Goal: Transaction & Acquisition: Purchase product/service

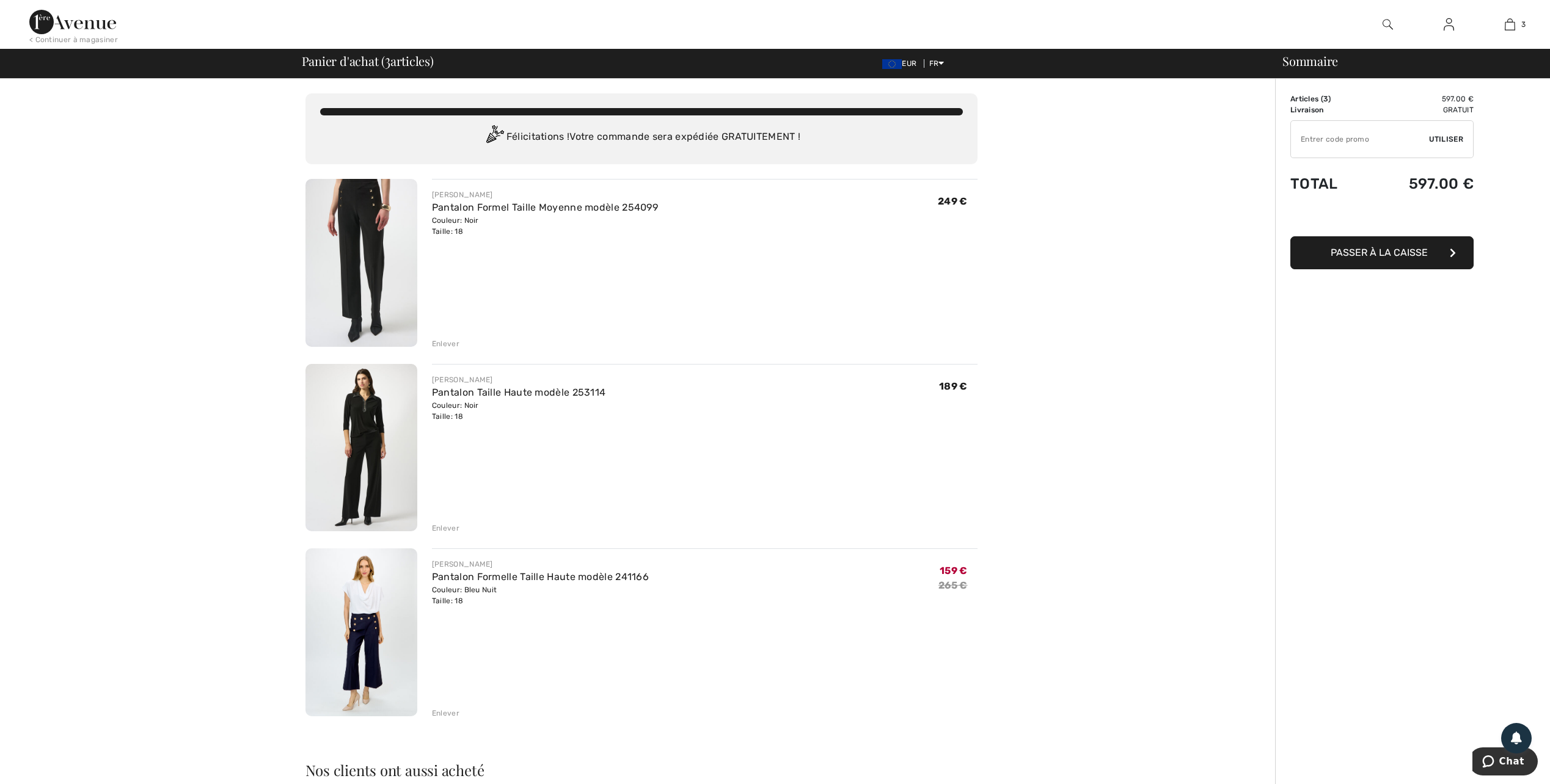
click at [443, 345] on div "Enlever" at bounding box center [445, 344] width 28 height 11
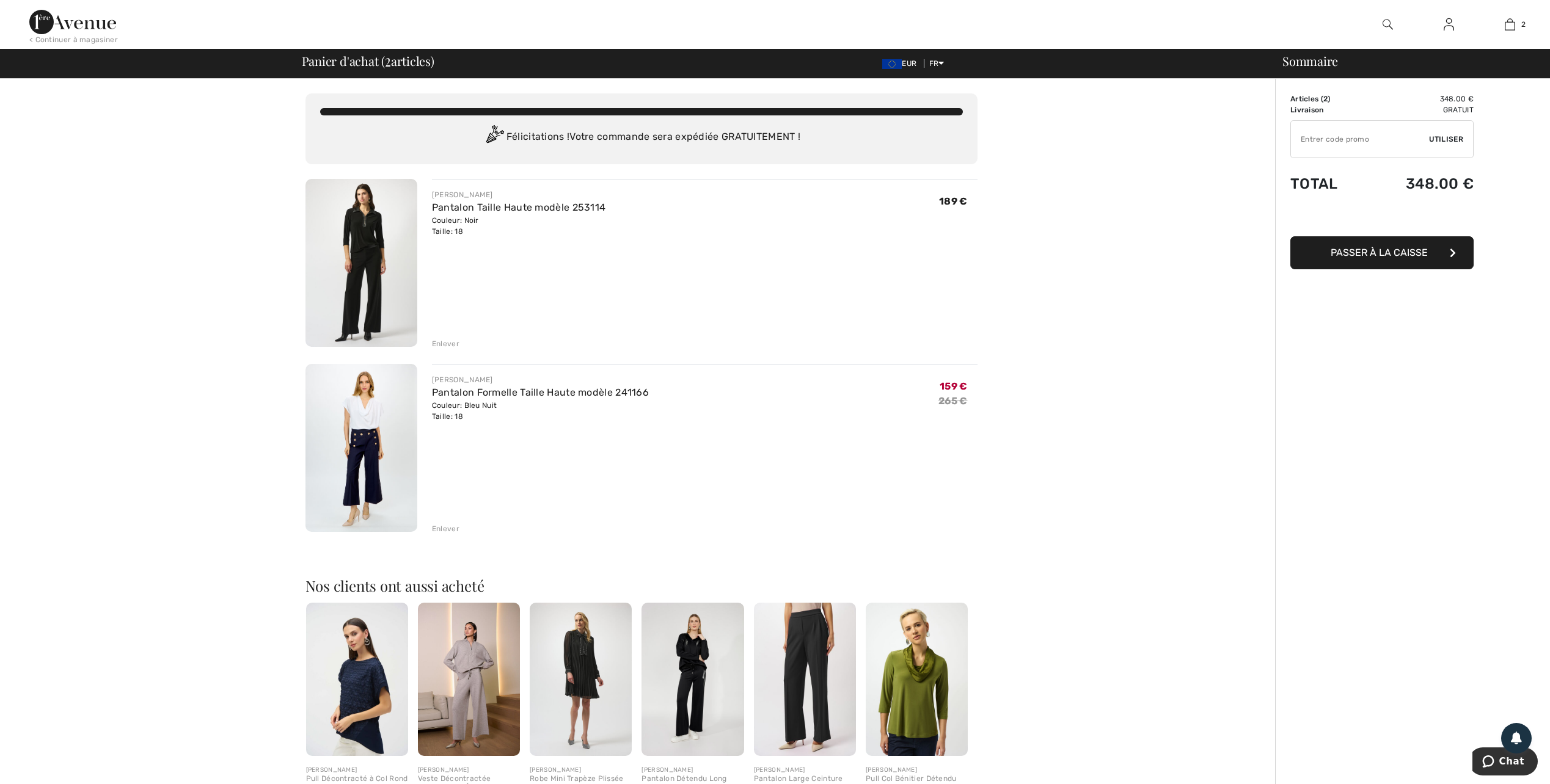
click at [1373, 254] on span "Passer à la caisse" at bounding box center [1379, 252] width 97 height 11
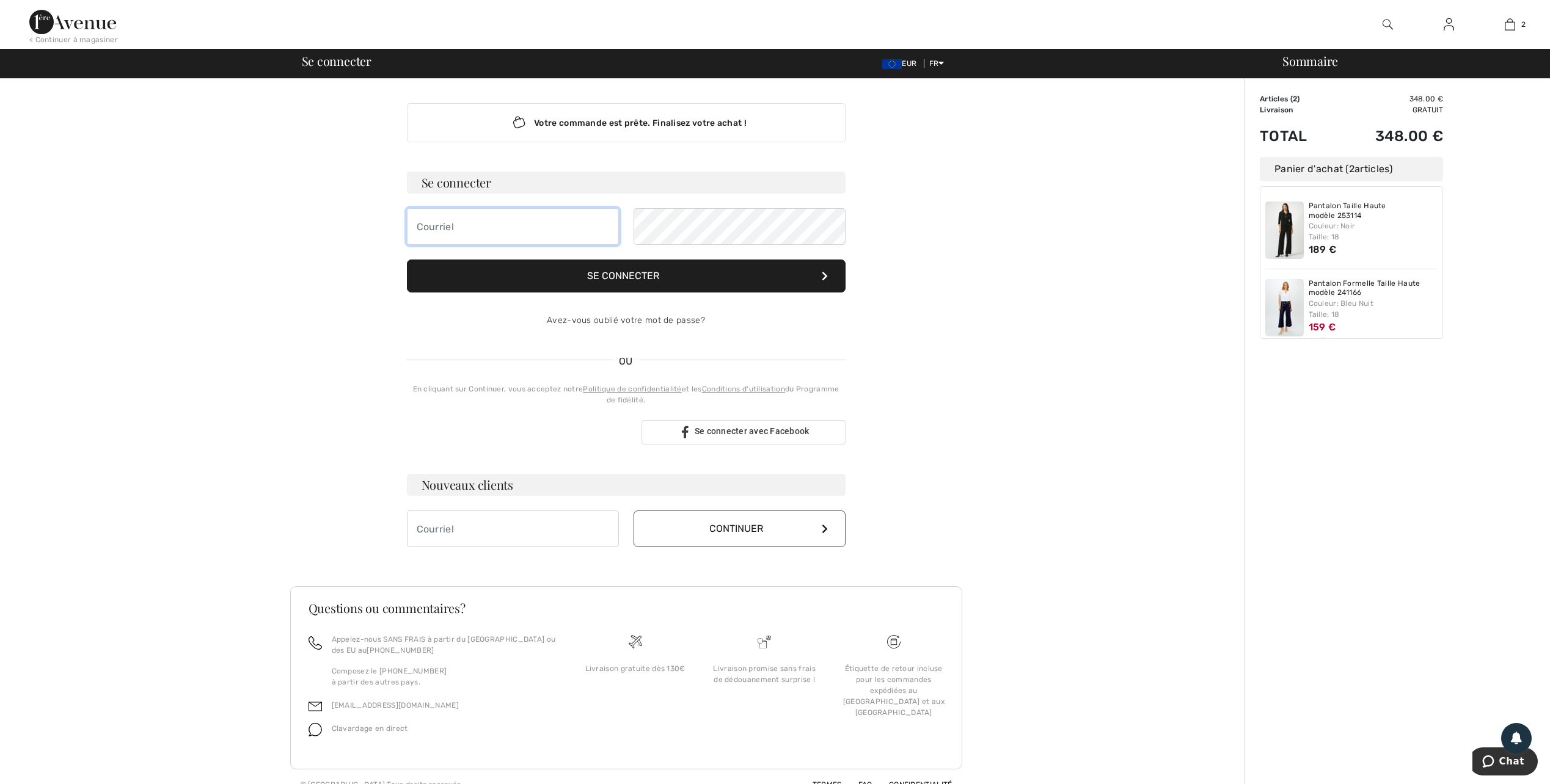
click at [468, 226] on input "email" at bounding box center [513, 227] width 212 height 37
type input "Olivier.beal63@gmail.com"
click at [564, 274] on button "Se connecter" at bounding box center [626, 276] width 438 height 33
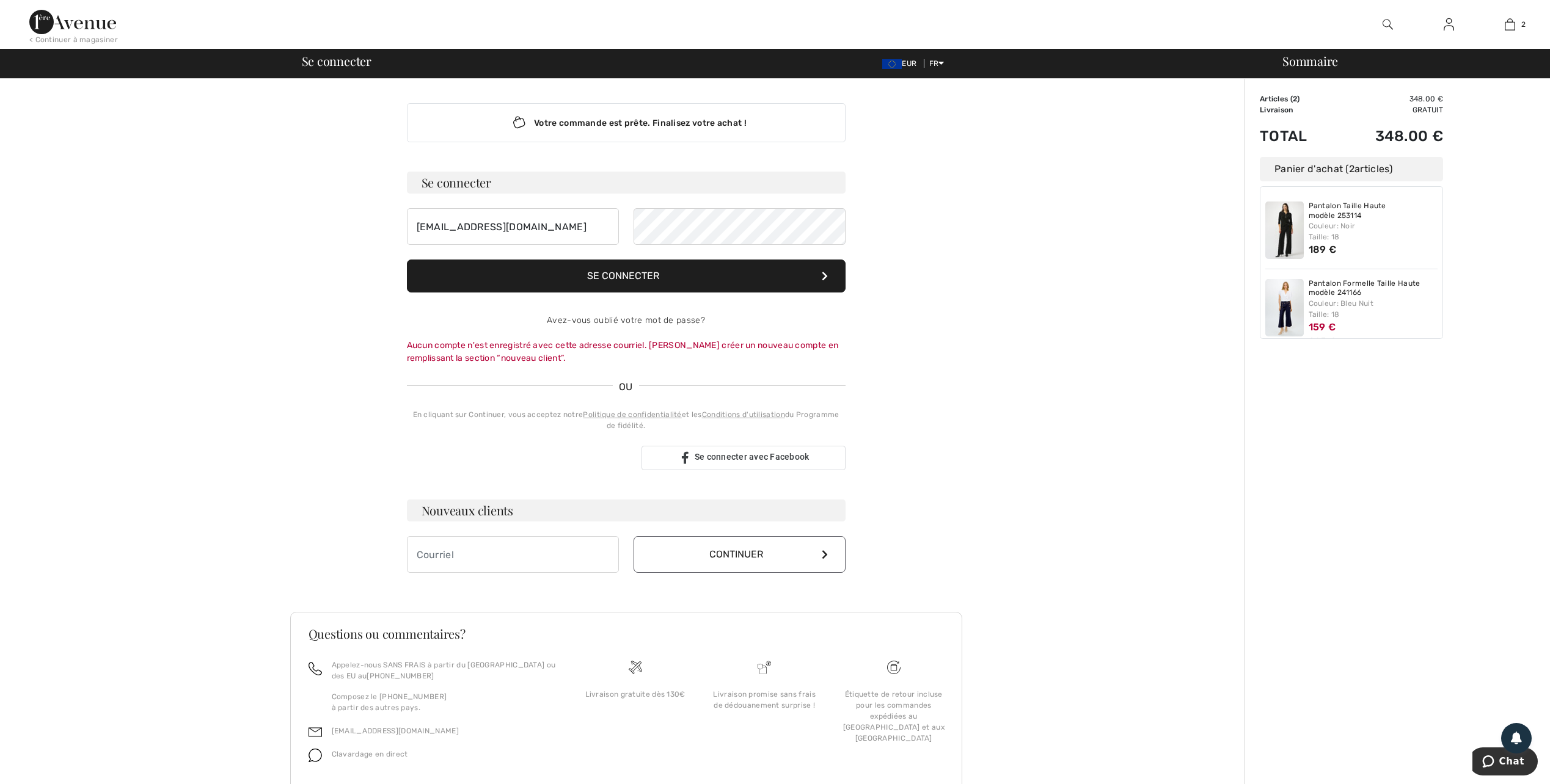
click at [585, 279] on button "Se connecter" at bounding box center [626, 276] width 438 height 33
click at [632, 274] on button "Se connecter" at bounding box center [626, 276] width 438 height 33
click at [534, 562] on input "email" at bounding box center [513, 555] width 212 height 37
click at [533, 562] on input "email" at bounding box center [513, 555] width 212 height 37
type input "o"
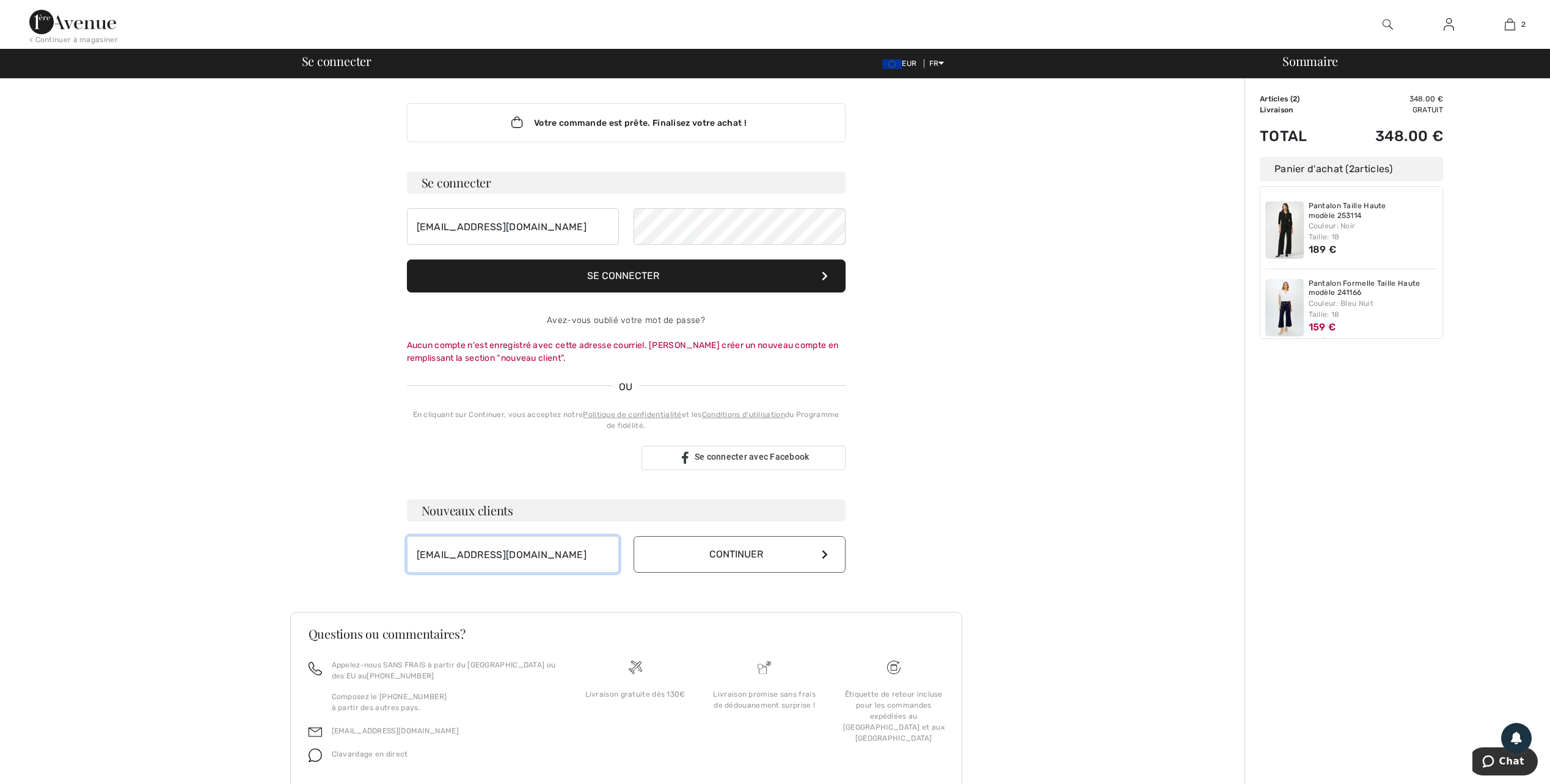
type input "[EMAIL_ADDRESS][DOMAIN_NAME]"
click at [708, 558] on button "Continuer" at bounding box center [740, 555] width 212 height 37
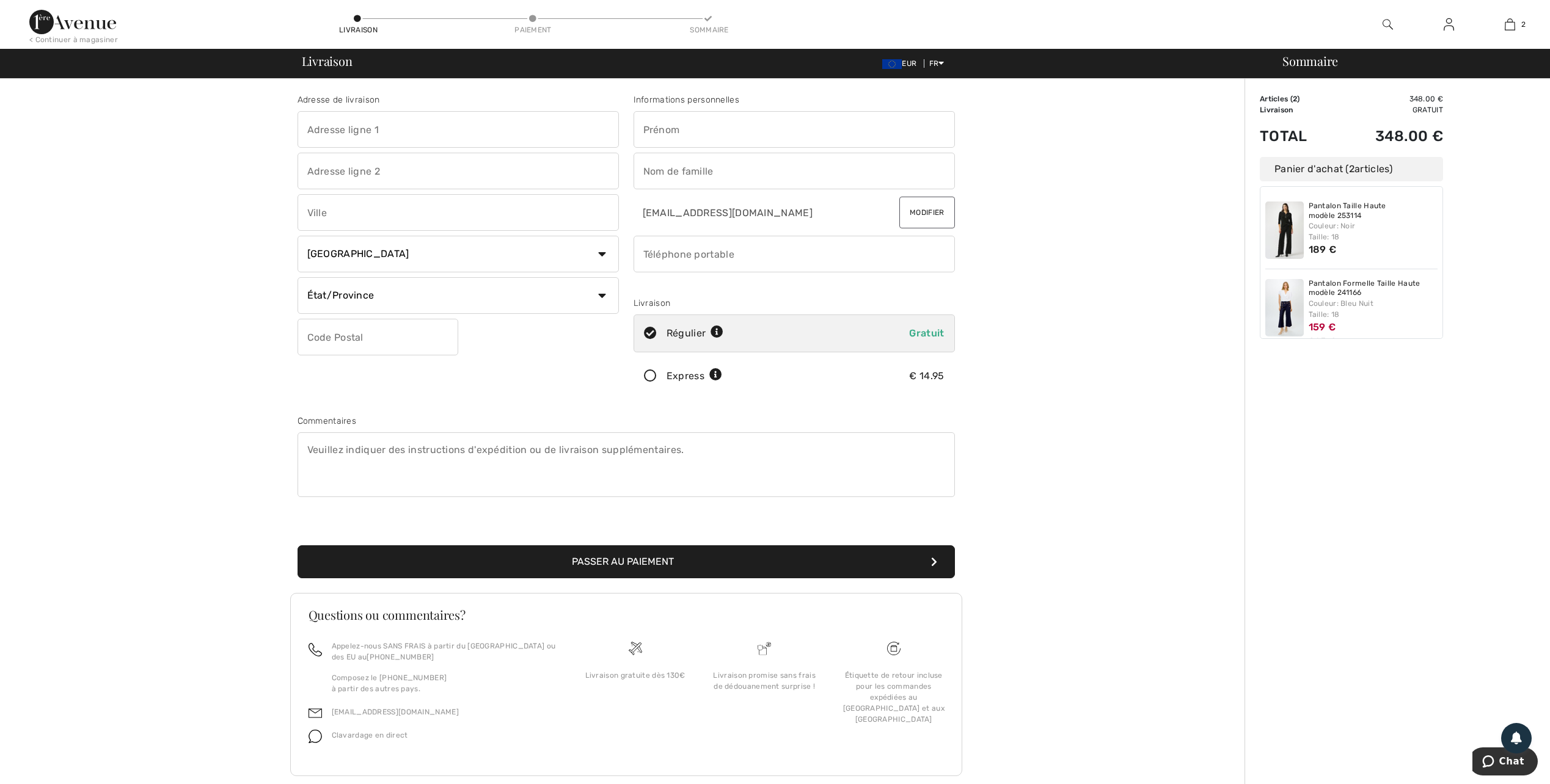
click at [438, 137] on input "text" at bounding box center [458, 129] width 321 height 37
type input "80 AVENUE DE LA GARE"
type input "de la gare"
type input "LES MARTRES DE VEYRE"
select select "FR"
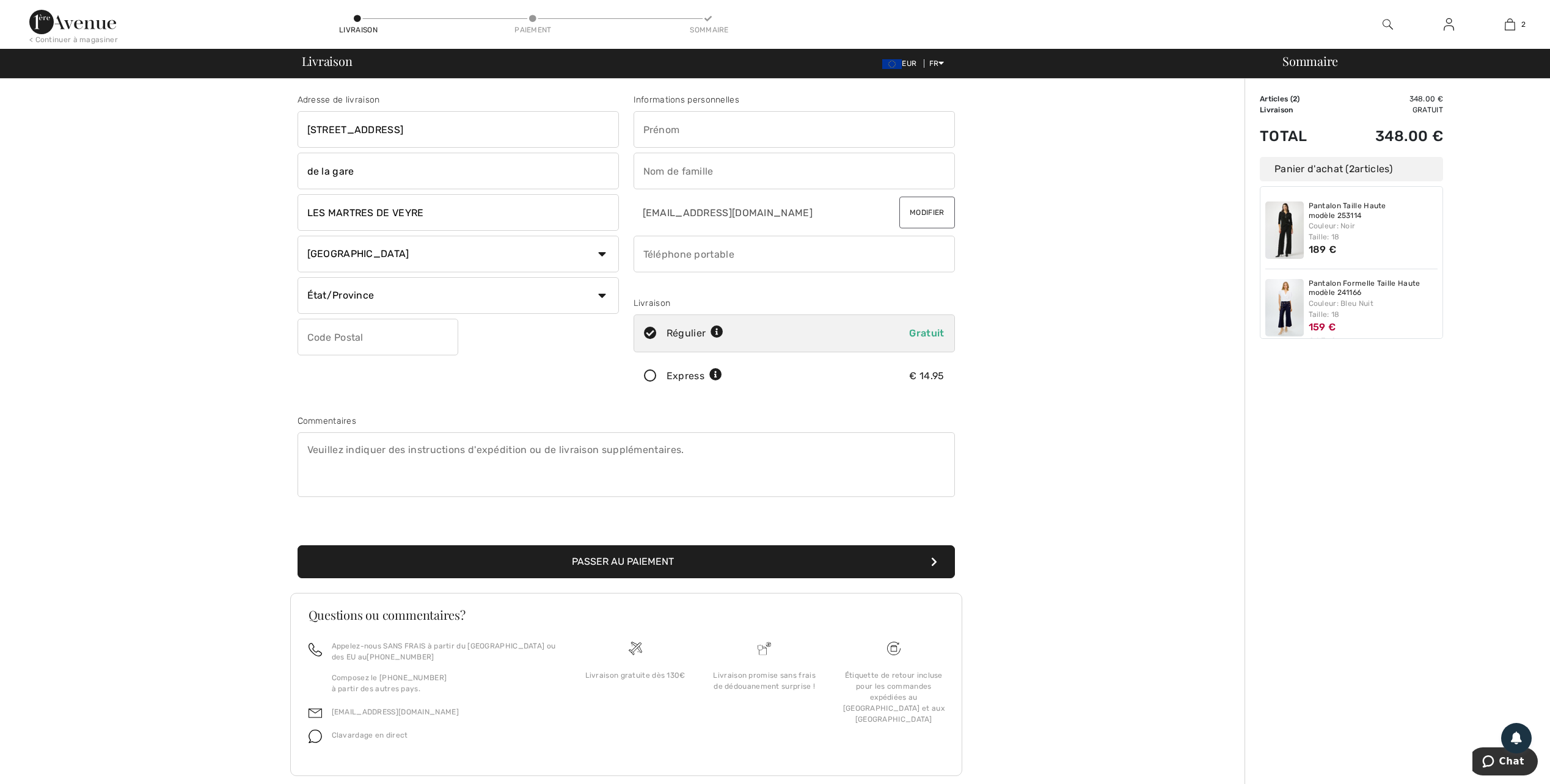
type input "63730"
type input "Olivier"
type input "BEAL"
type input "0659952063"
click at [687, 136] on input "Olivier" at bounding box center [794, 129] width 321 height 37
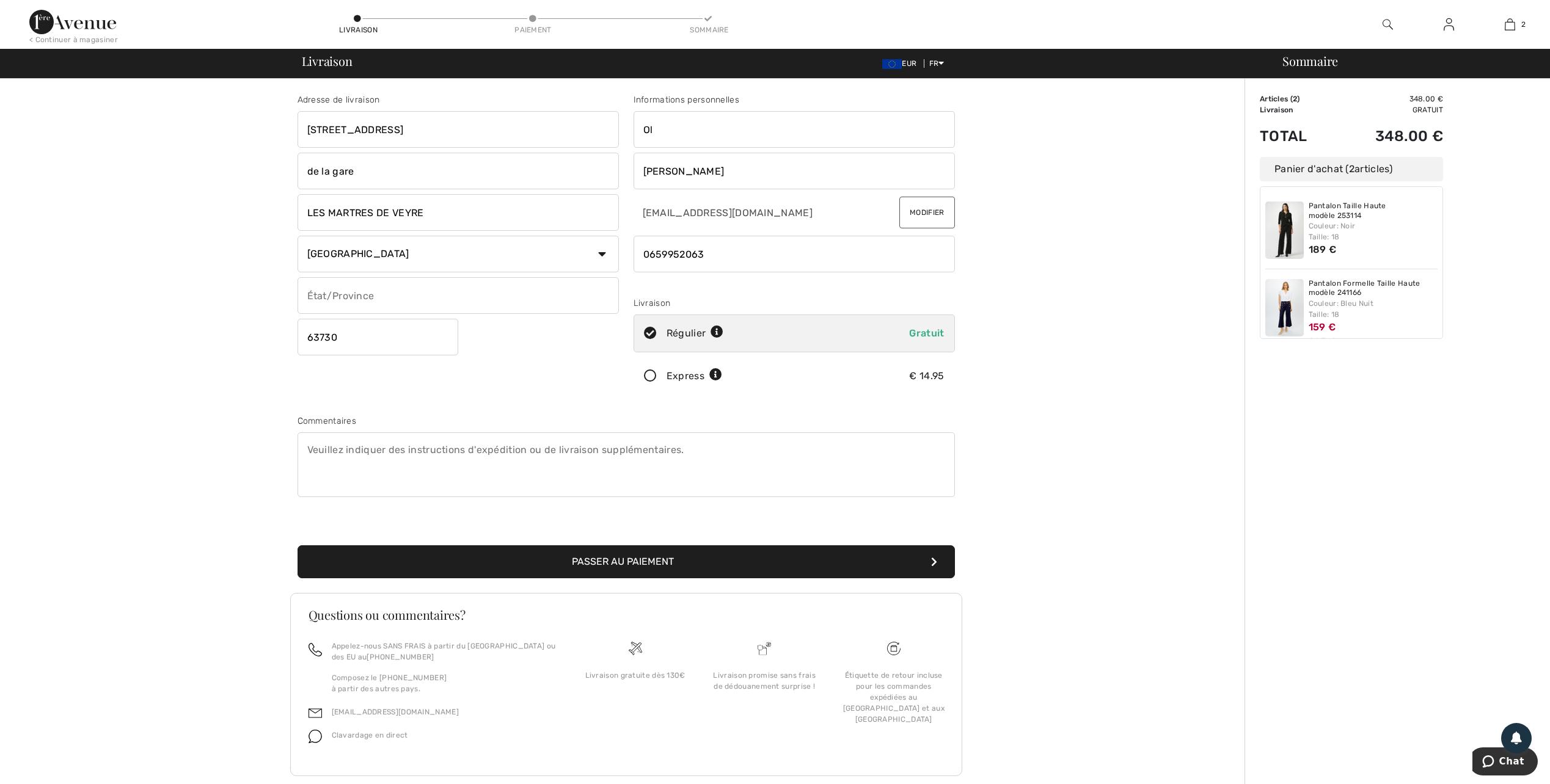
type input "O"
type input "MURIELLE"
click at [609, 563] on button "Passer au paiement" at bounding box center [627, 562] width 658 height 33
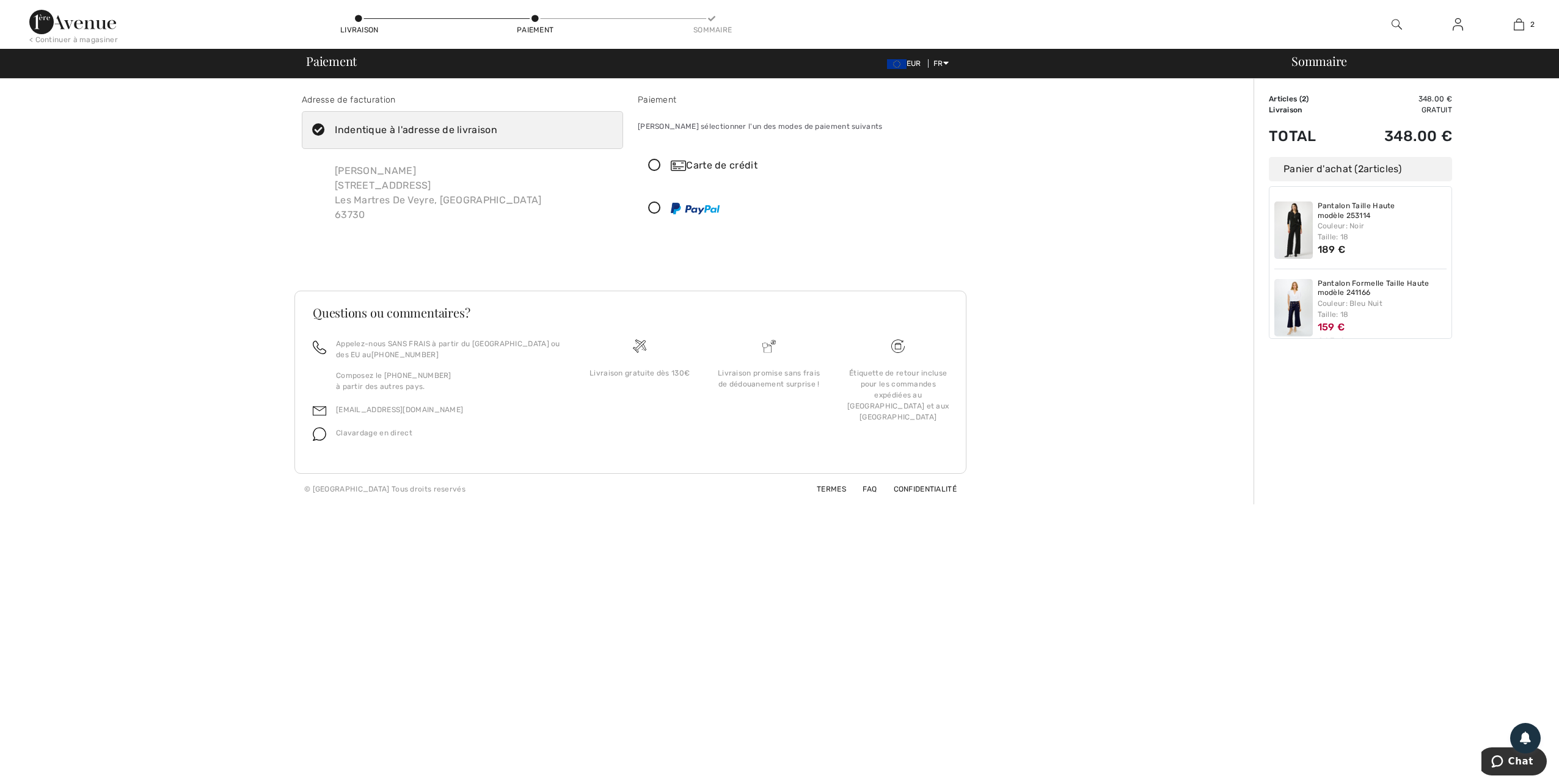
click at [653, 164] on icon at bounding box center [655, 166] width 33 height 13
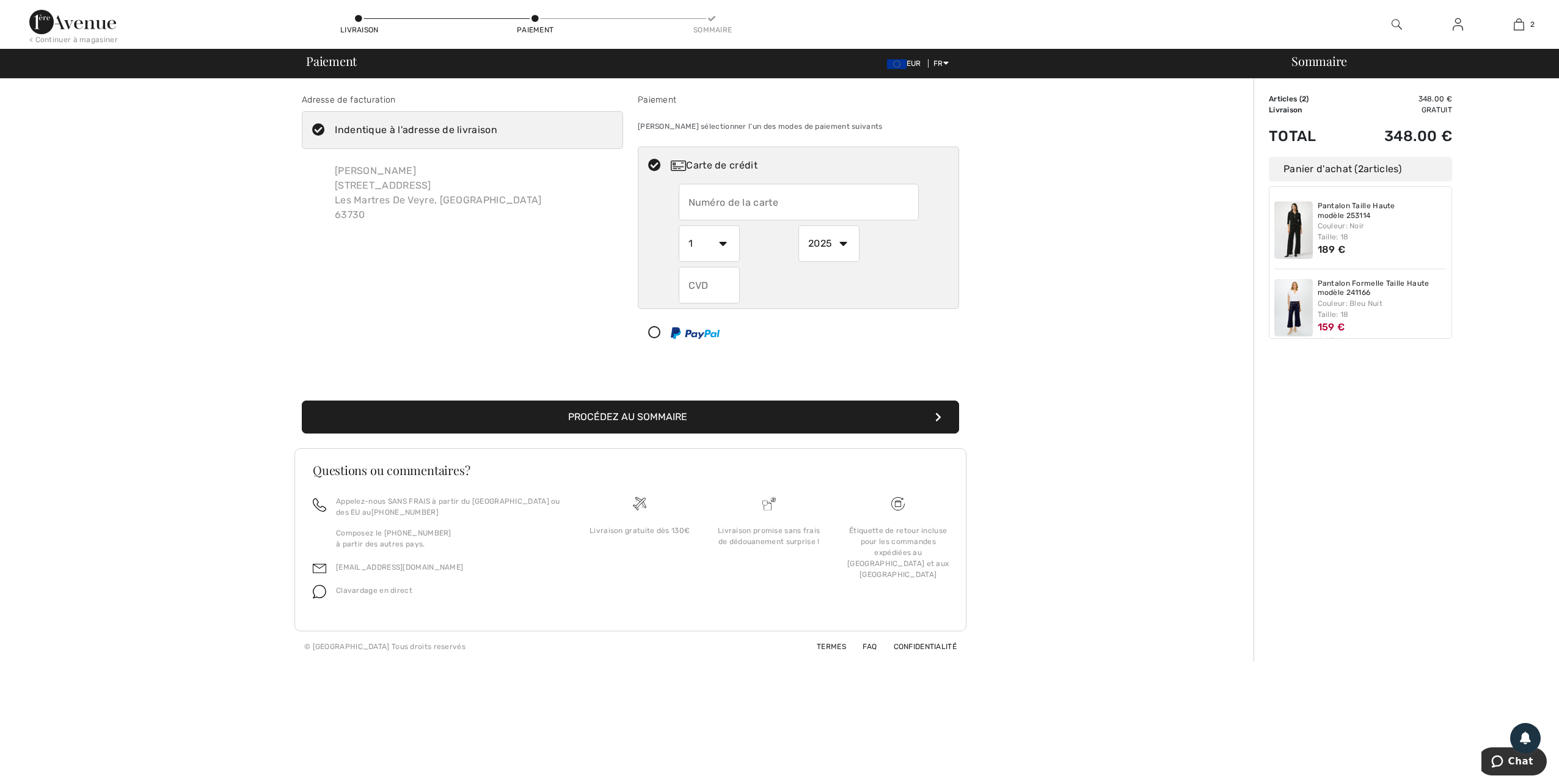
click at [737, 194] on input "text" at bounding box center [799, 202] width 240 height 37
type input "5341096843467106"
click at [593, 247] on div "Adresse de facturation Indentique à l'adresse de livraison Murielle Beal 80 Ave…" at bounding box center [462, 225] width 336 height 263
click at [701, 247] on select "1 2 3 4 5 6 7 8 9 10 11 12" at bounding box center [709, 244] width 61 height 37
select select "4"
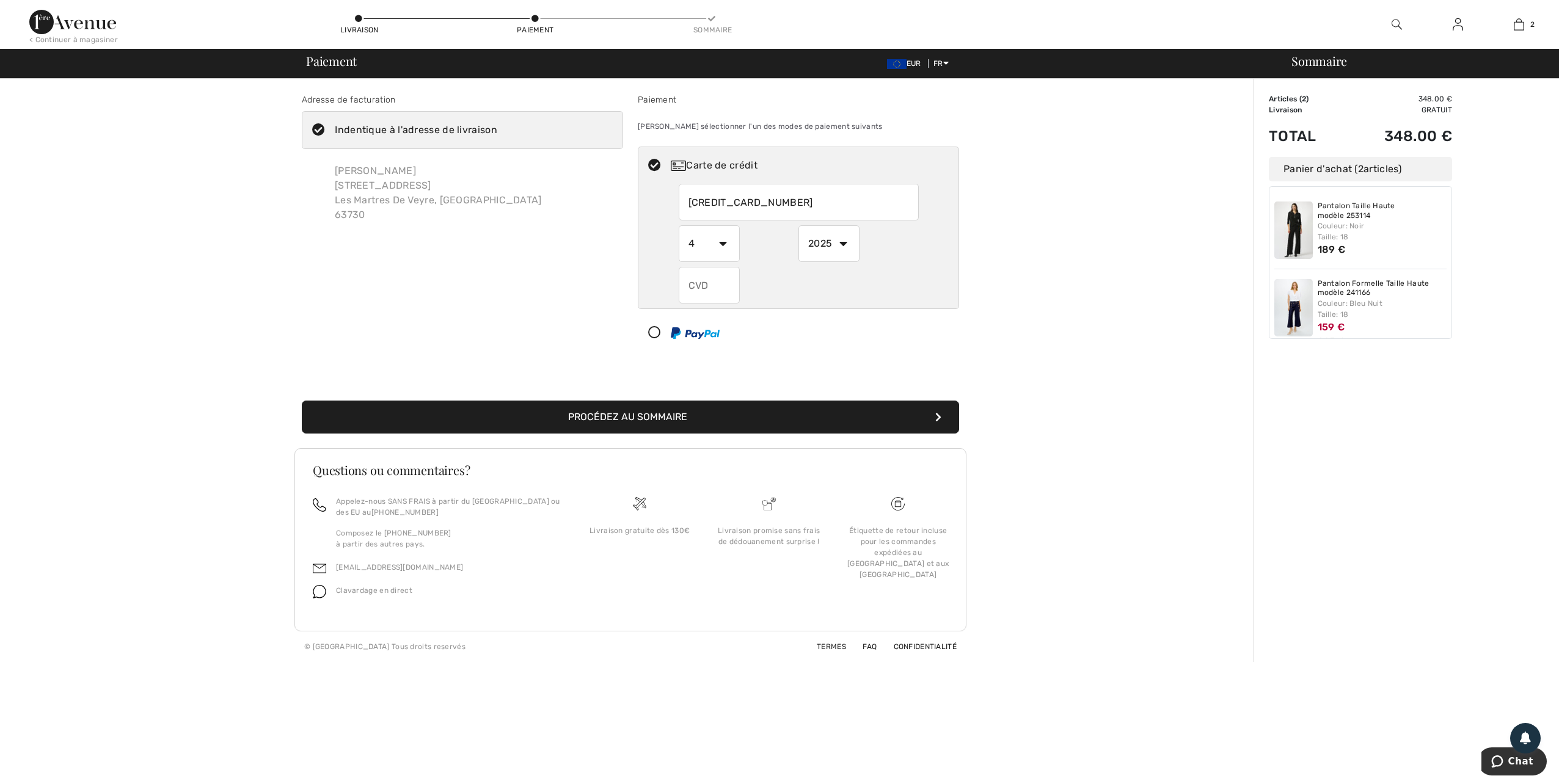
click at [679, 226] on select "1 2 3 4 5 6 7 8 9 10 11 12" at bounding box center [709, 244] width 61 height 37
click at [820, 249] on select "2025 2026 2027 2028 2029 2030 2031 2032 2033 2034 2035" at bounding box center [829, 244] width 61 height 37
select select "2029"
click at [798, 226] on select "2025 2026 2027 2028 2029 2030 2031 2032 2033 2034 2035" at bounding box center [829, 244] width 61 height 37
click at [720, 287] on input "text" at bounding box center [709, 286] width 61 height 37
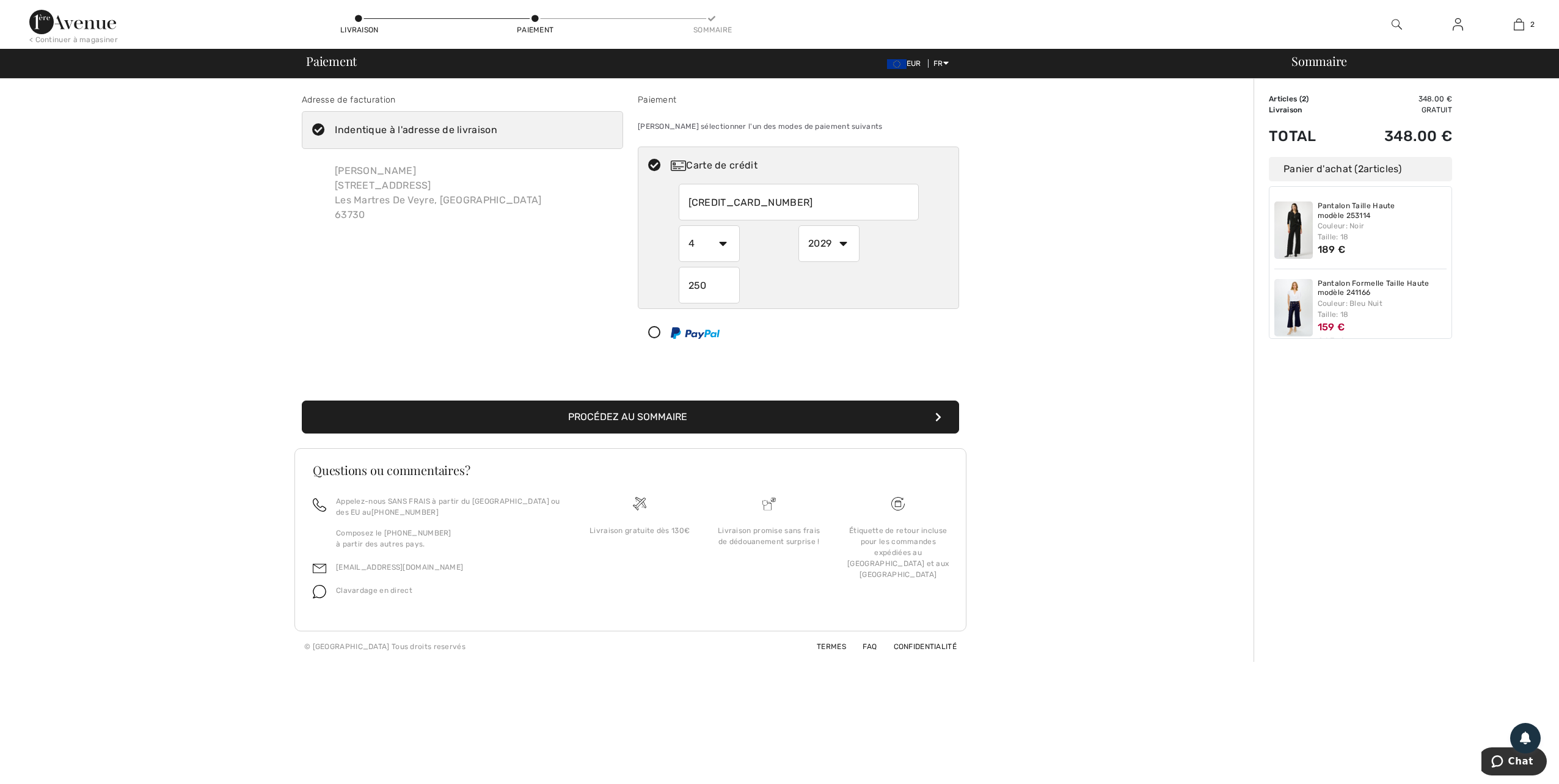
type input "250"
click at [450, 248] on div "Adresse de facturation Indentique à l'adresse de livraison Murielle Beal 80 Ave…" at bounding box center [462, 225] width 336 height 263
click at [788, 198] on input "5341096843467106" at bounding box center [799, 202] width 240 height 37
click at [790, 189] on input "5341096843467106" at bounding box center [799, 202] width 240 height 37
click at [703, 360] on div "Adresse de facturation Indentique à l'adresse de livraison Murielle Beal 80 Ave…" at bounding box center [630, 256] width 672 height 384
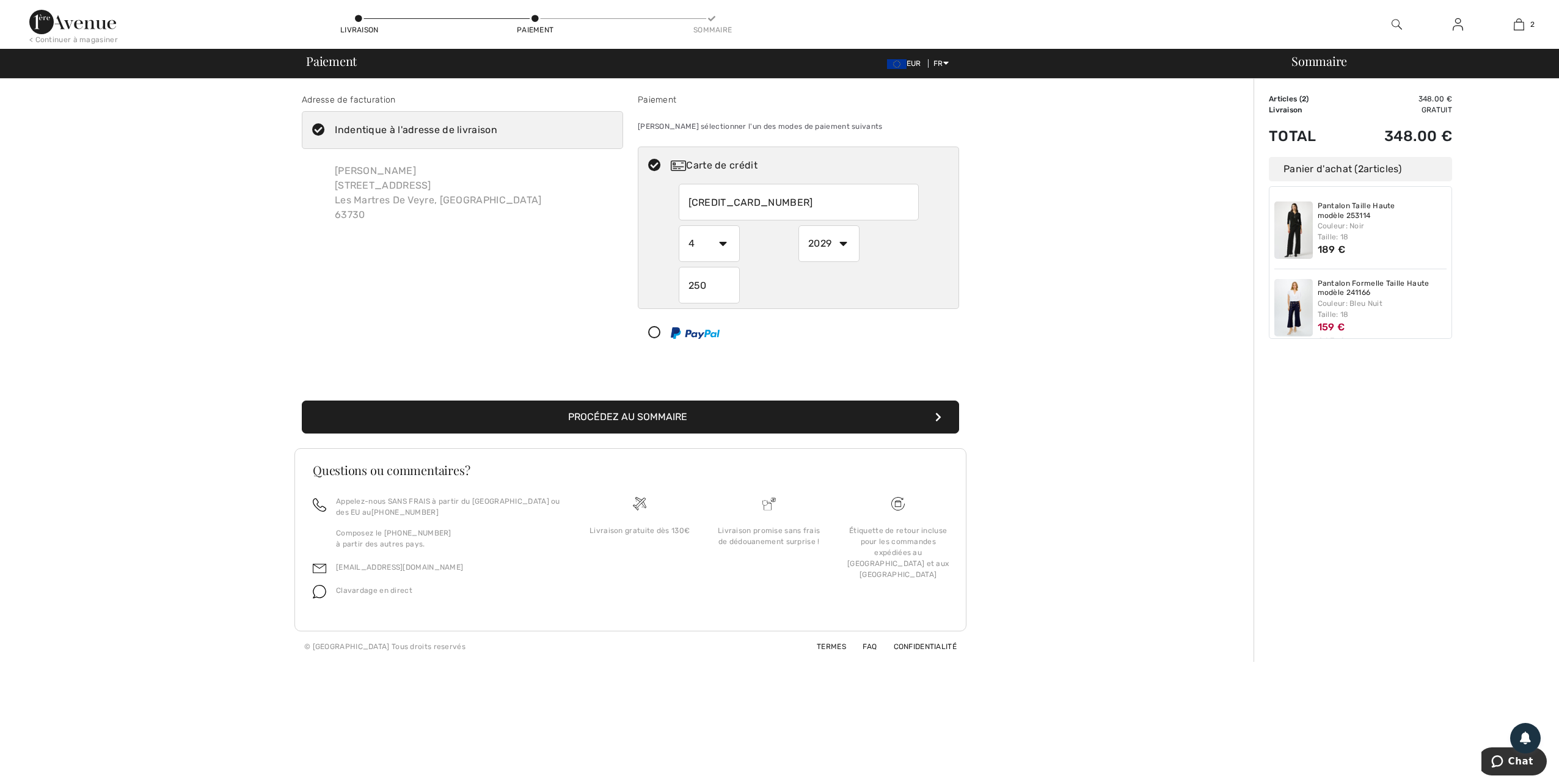
click at [794, 200] on input "5341096843467106" at bounding box center [799, 202] width 240 height 37
click at [559, 256] on div "Adresse de facturation Indentique à l'adresse de livraison Murielle Beal 80 Ave…" at bounding box center [462, 225] width 336 height 263
click at [708, 426] on button "Procédez au sommaire" at bounding box center [631, 417] width 658 height 33
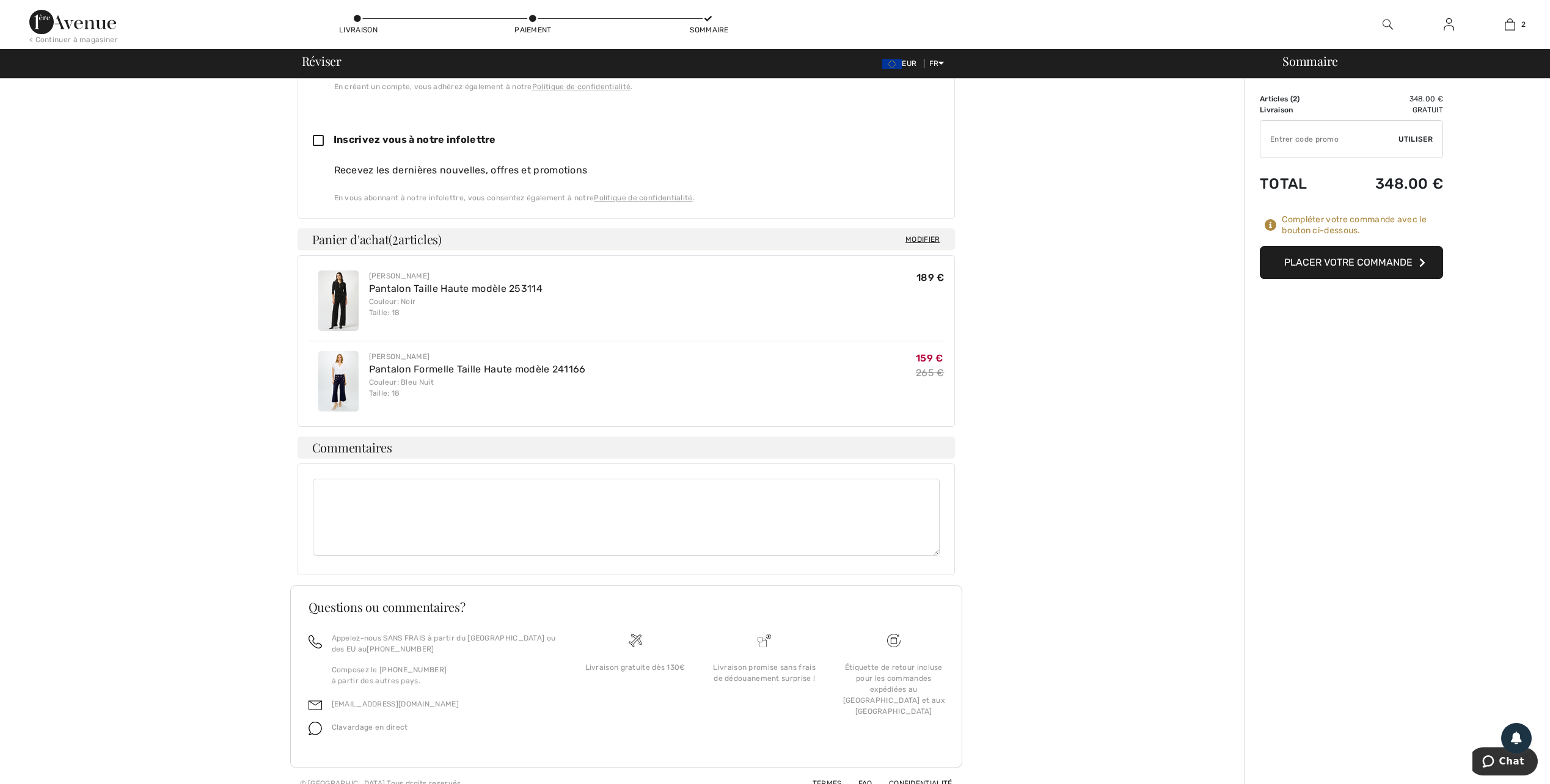
scroll to position [503, 0]
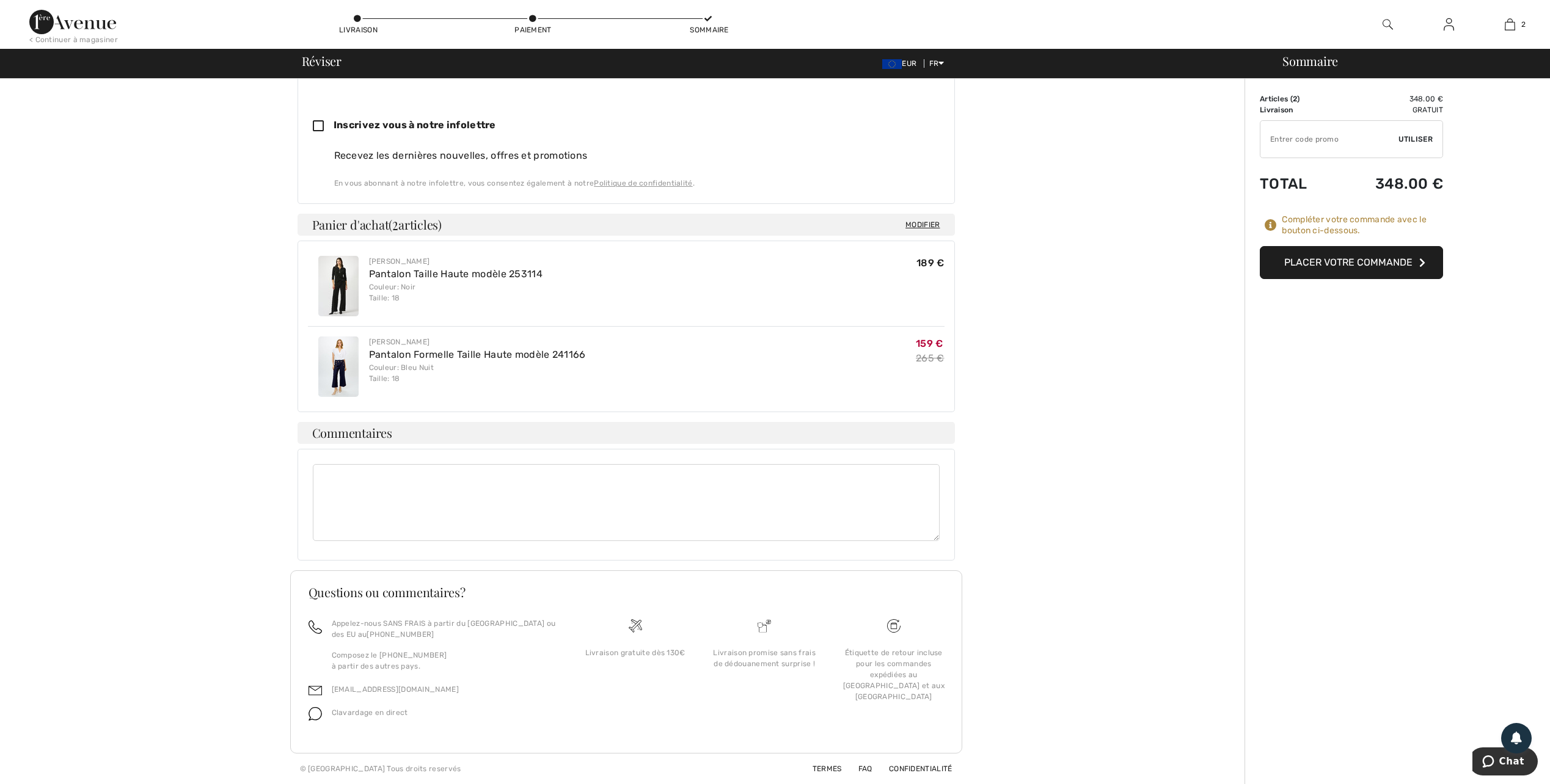
click at [1346, 266] on button "Placer votre commande" at bounding box center [1351, 262] width 183 height 33
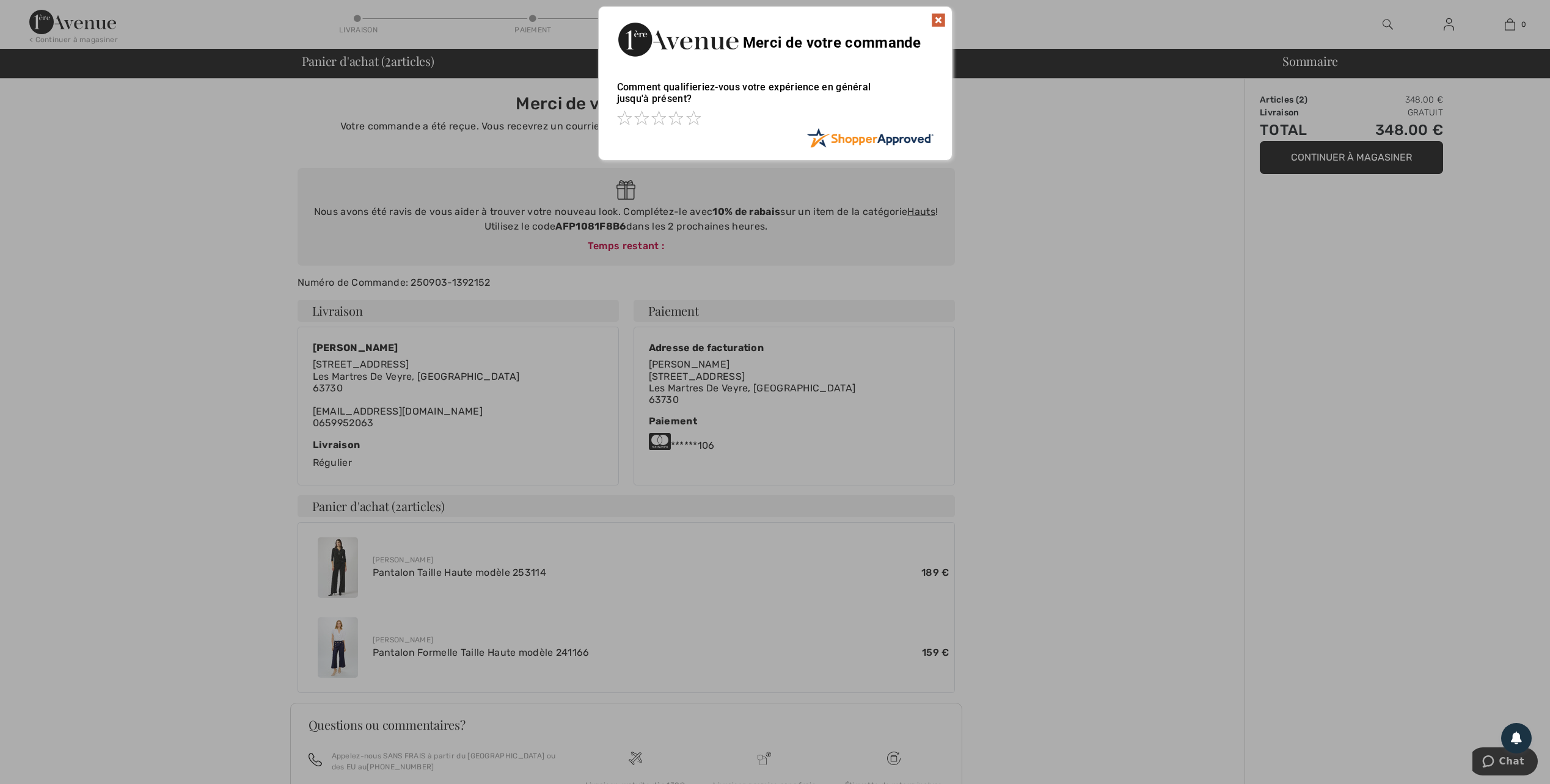
click at [940, 16] on img at bounding box center [938, 20] width 15 height 15
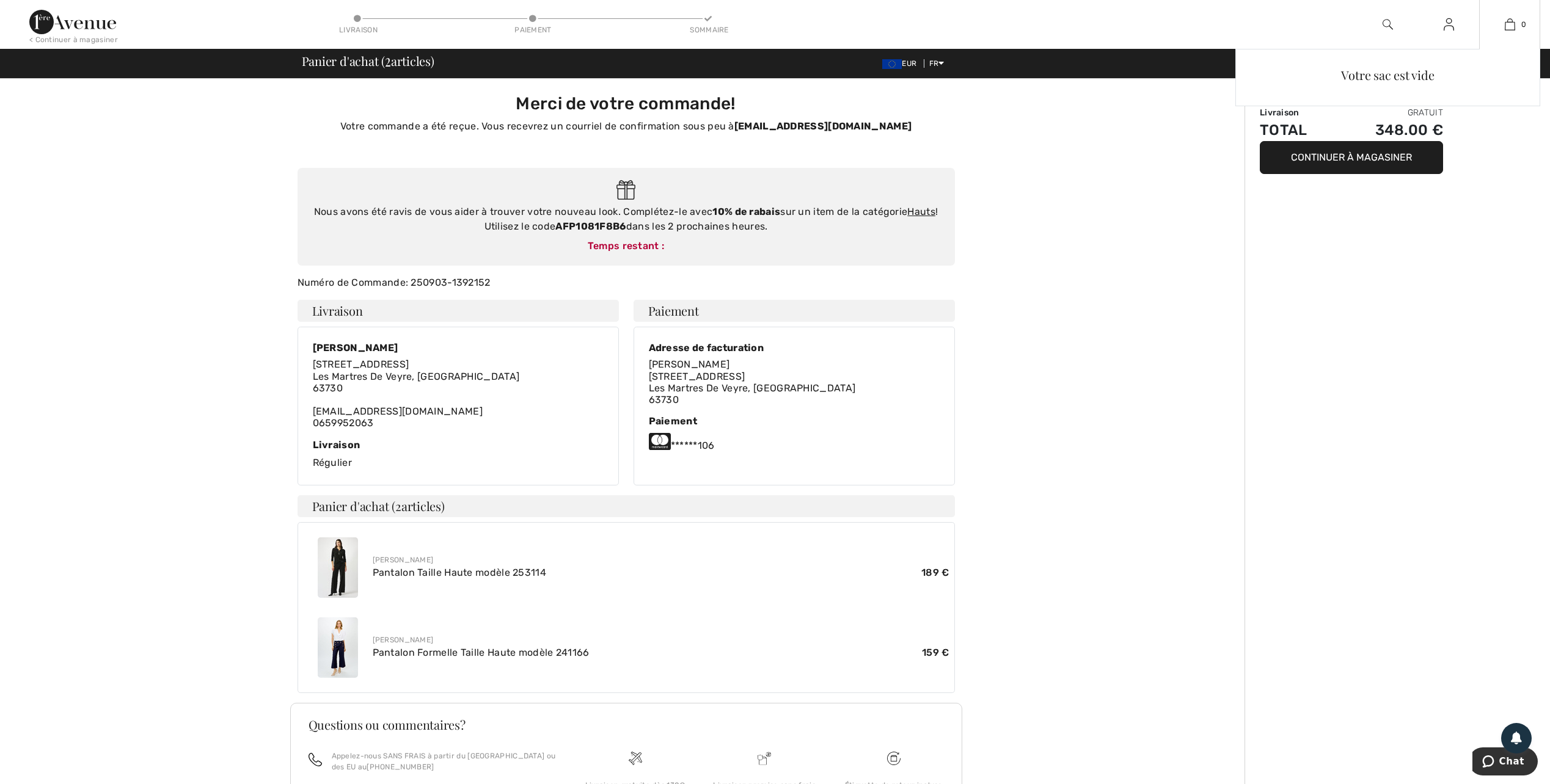
click at [1334, 162] on div "Votre sac est vide" at bounding box center [1387, 157] width 305 height 217
